Goal: Task Accomplishment & Management: Manage account settings

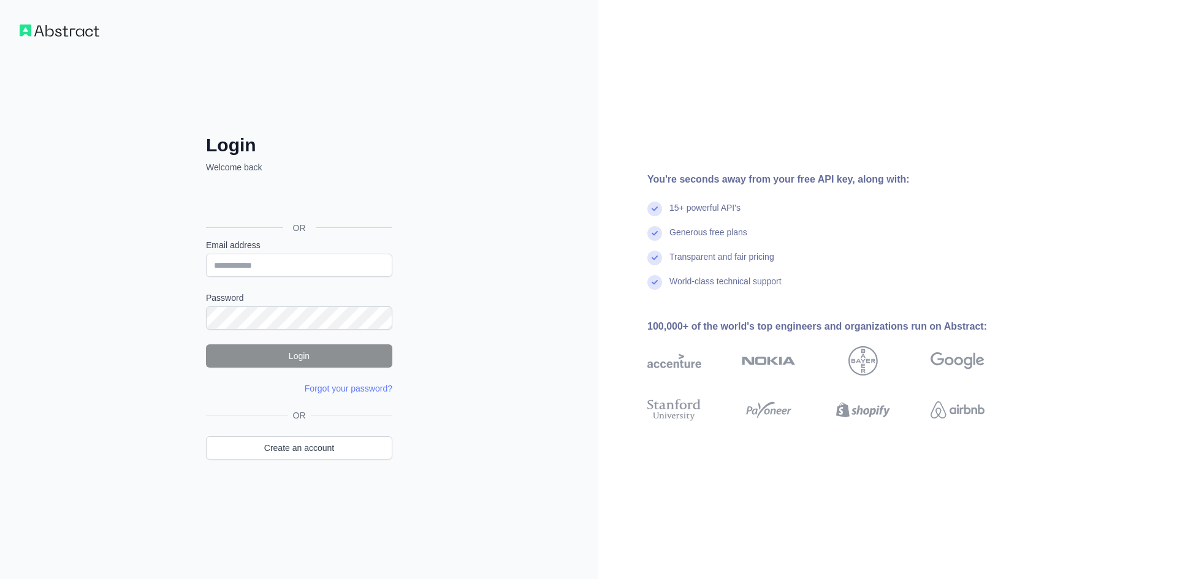
click at [330, 273] on input "Email address" at bounding box center [299, 265] width 186 height 23
type input "**********"
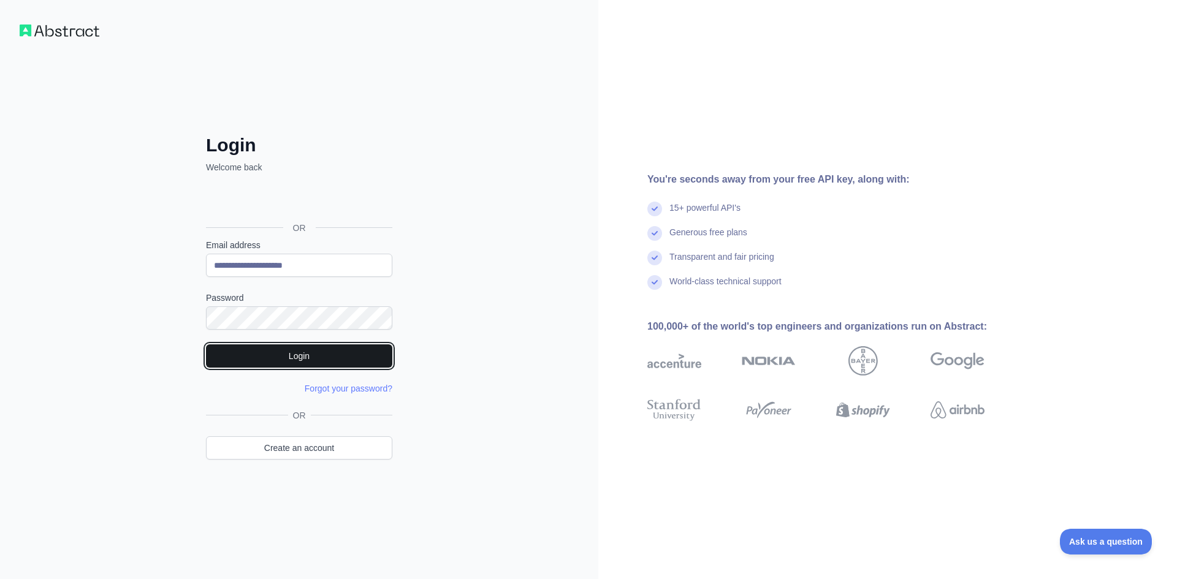
click at [346, 363] on button "Login" at bounding box center [299, 355] width 186 height 23
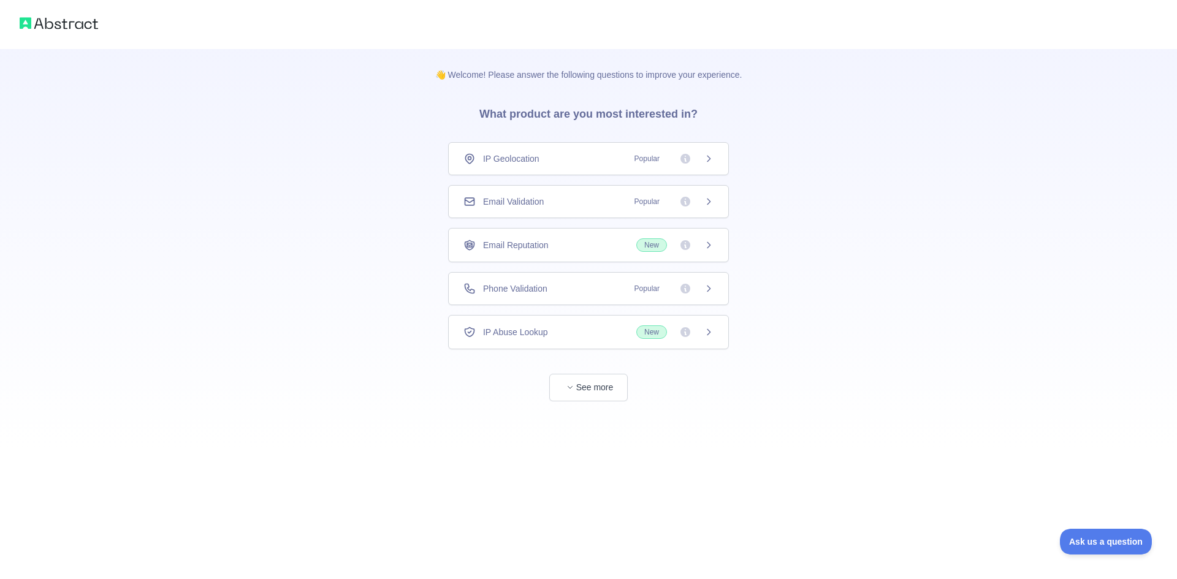
click at [958, 410] on div "👋 Welcome! Please answer the following questions to improve your experience. Wh…" at bounding box center [588, 225] width 1177 height 450
click at [600, 391] on button "See more" at bounding box center [588, 388] width 78 height 28
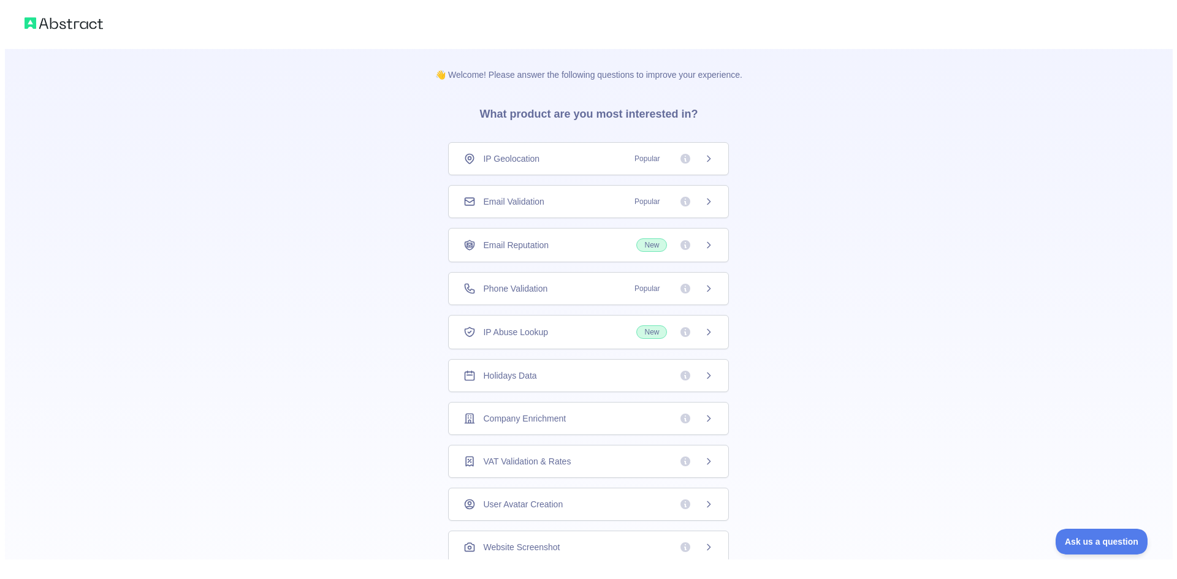
scroll to position [48, 0]
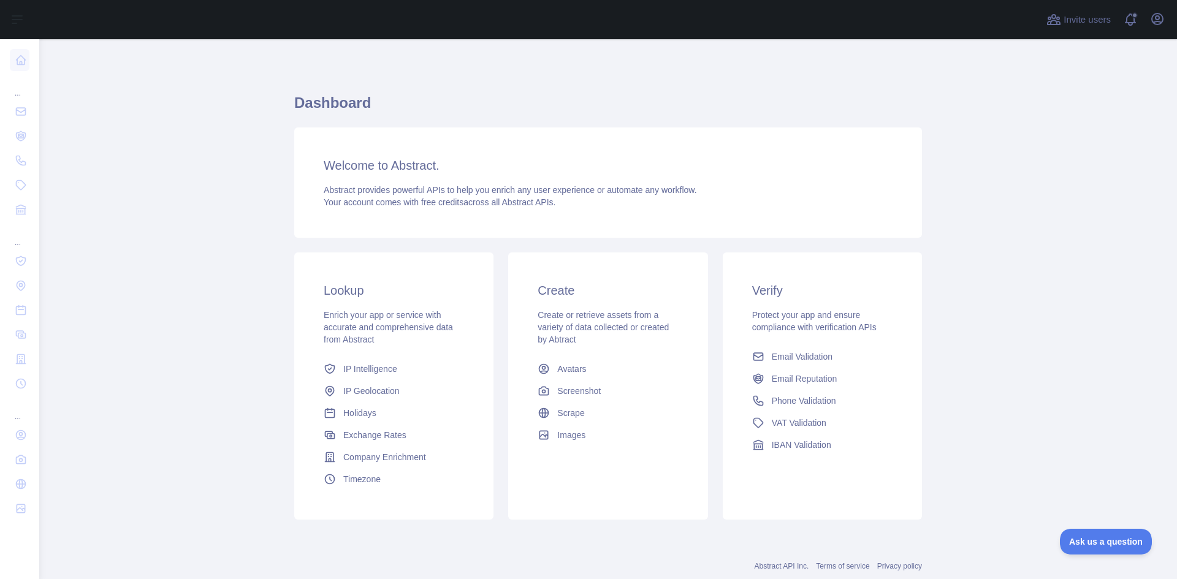
scroll to position [2, 0]
click at [1156, 21] on icon "button" at bounding box center [1157, 19] width 15 height 15
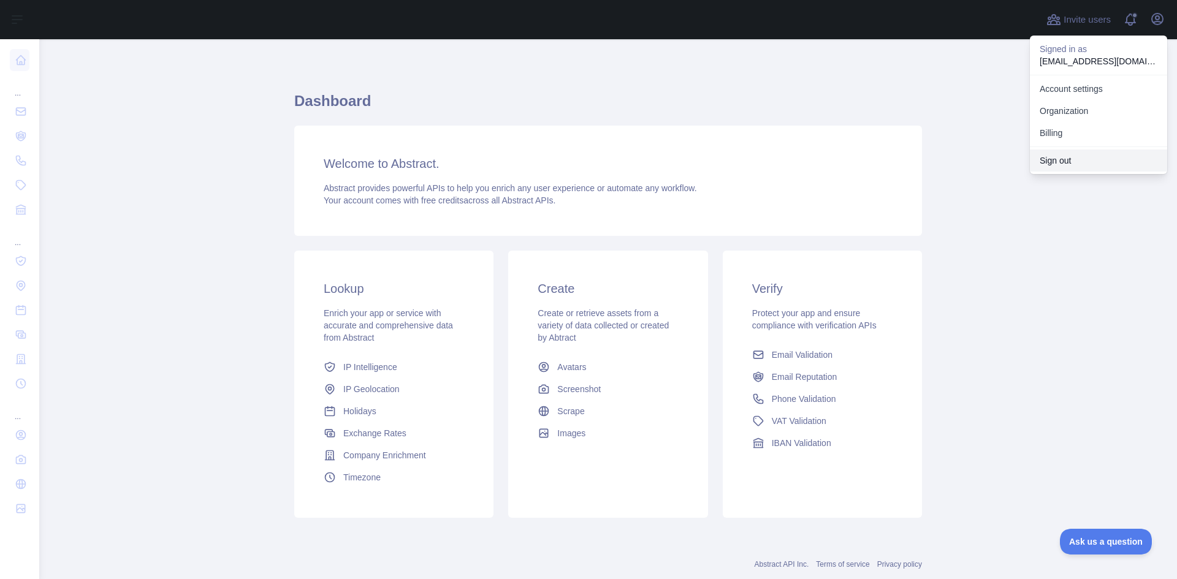
click at [1052, 161] on button "Sign out" at bounding box center [1098, 161] width 137 height 22
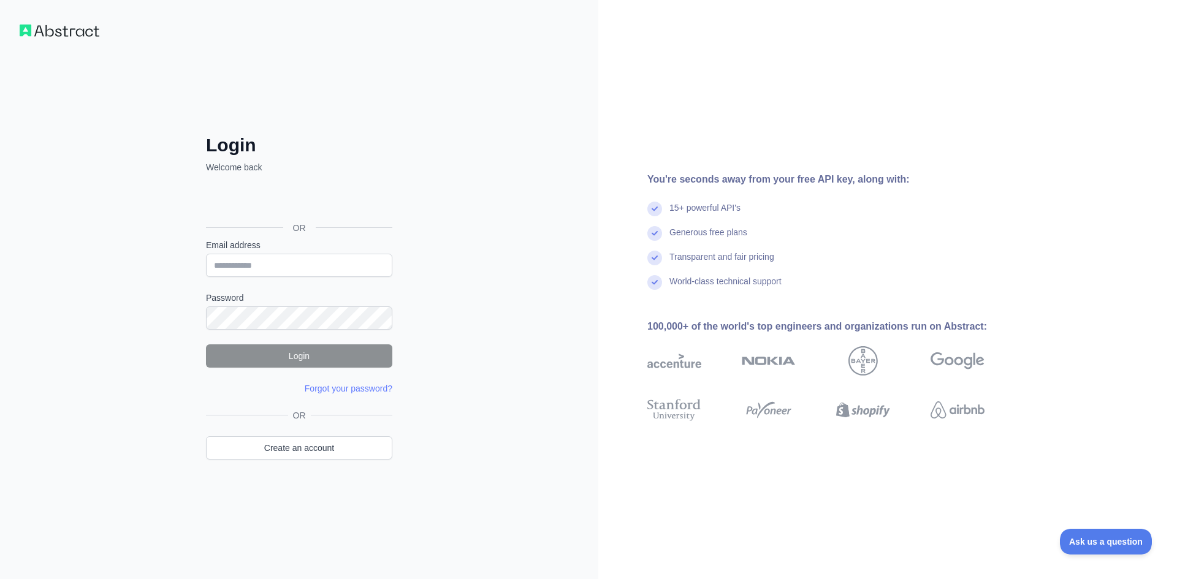
click at [53, 31] on img at bounding box center [60, 31] width 80 height 12
